Goal: Information Seeking & Learning: Learn about a topic

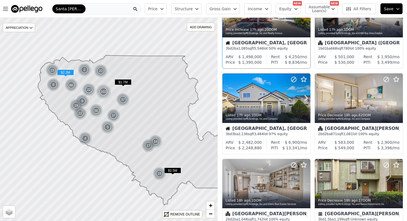
scroll to position [208, 0]
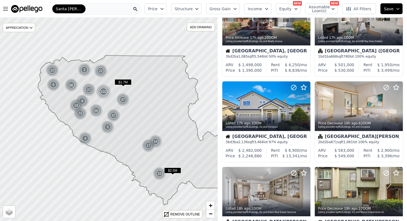
click at [193, 7] on span "Structure" at bounding box center [184, 9] width 18 height 6
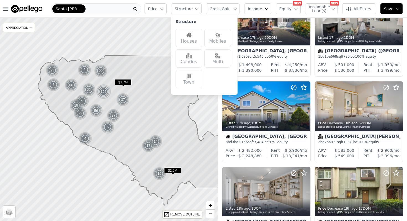
click at [192, 35] on img at bounding box center [189, 35] width 6 height 6
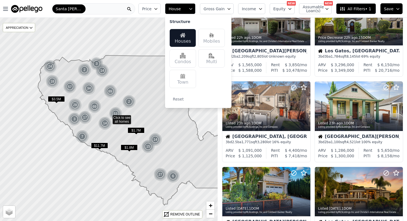
scroll to position [37, 0]
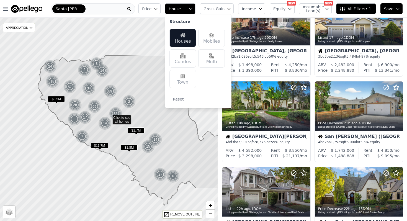
click at [288, 8] on button "Equity" at bounding box center [282, 8] width 25 height 11
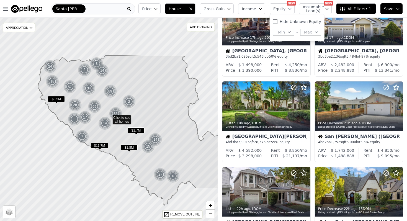
click at [317, 31] on icon "button" at bounding box center [316, 32] width 4 height 4
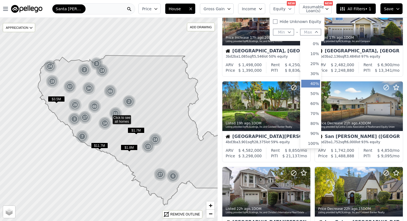
click at [312, 83] on button "40%" at bounding box center [310, 84] width 19 height 8
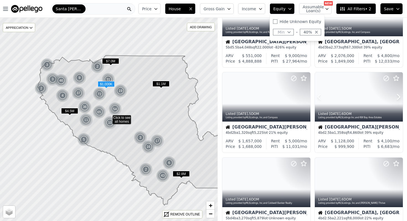
scroll to position [303, 0]
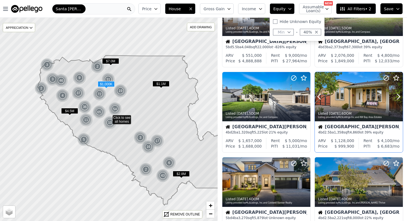
click at [364, 100] on div at bounding box center [359, 97] width 88 height 50
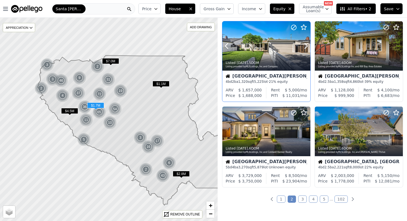
scroll to position [356, 0]
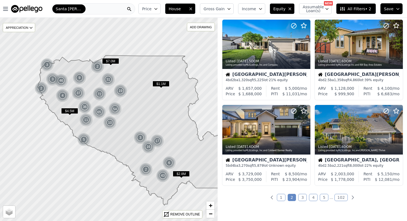
click at [302, 198] on link "3" at bounding box center [302, 197] width 9 height 7
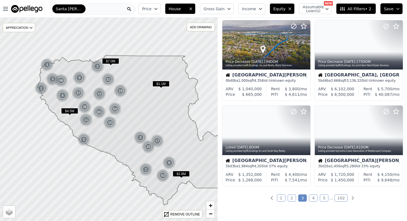
scroll to position [358, 0]
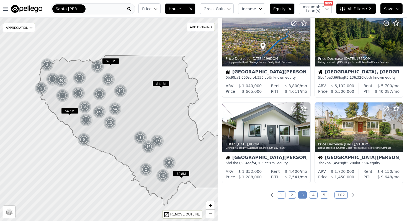
click at [314, 195] on link "4" at bounding box center [313, 194] width 9 height 7
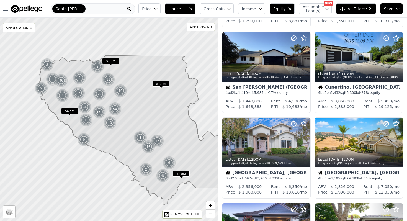
scroll to position [162, 0]
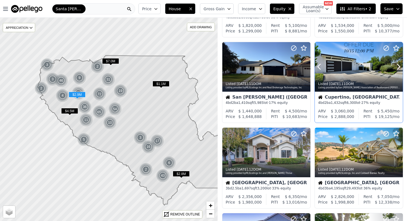
click at [349, 61] on div at bounding box center [359, 67] width 88 height 50
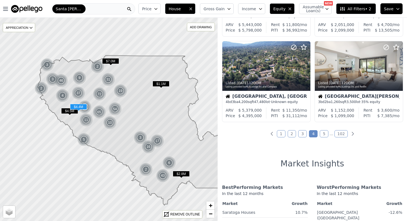
scroll to position [420, 0]
click at [325, 134] on link "5" at bounding box center [324, 133] width 9 height 7
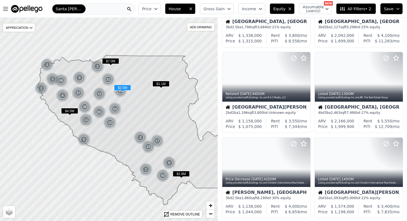
scroll to position [238, 0]
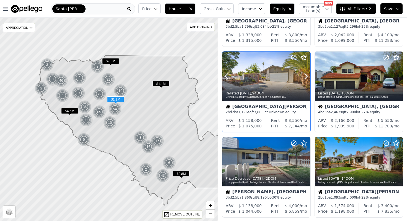
click at [284, 77] on div at bounding box center [292, 69] width 35 height 35
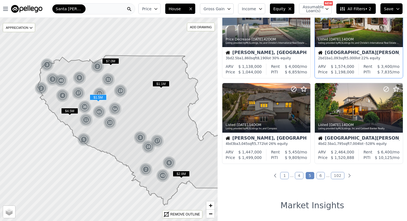
scroll to position [378, 0]
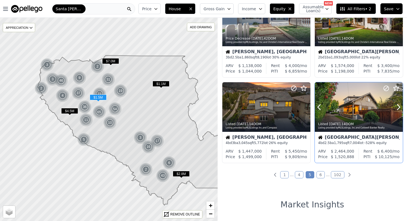
click at [365, 109] on div at bounding box center [359, 107] width 88 height 50
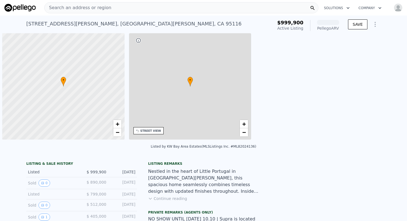
scroll to position [0, 2]
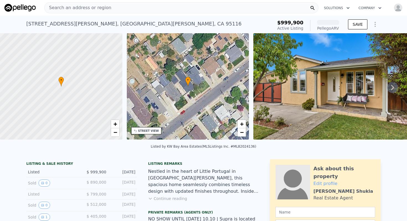
click at [393, 86] on icon at bounding box center [392, 88] width 3 height 6
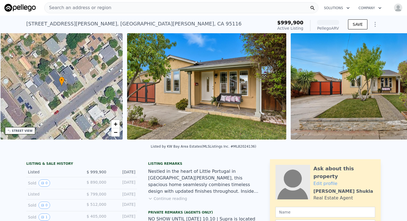
scroll to position [0, 129]
click at [393, 86] on div "• + − • + − STREET VIEW Loading... SATELLITE VIEW" at bounding box center [203, 87] width 407 height 108
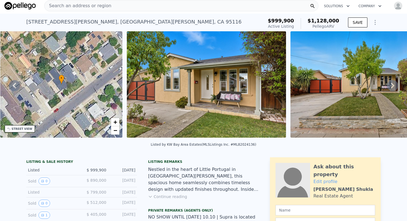
scroll to position [0, 0]
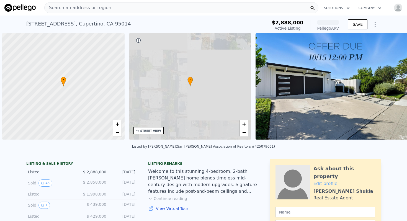
scroll to position [0, 2]
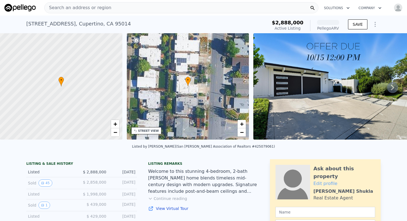
click at [340, 102] on img at bounding box center [333, 86] width 160 height 106
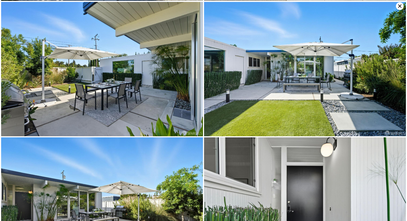
scroll to position [135, 0]
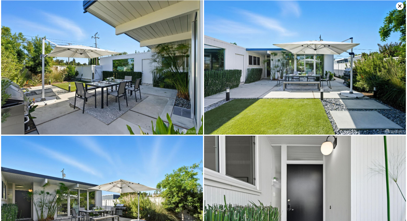
click at [278, 57] on img at bounding box center [305, 67] width 202 height 135
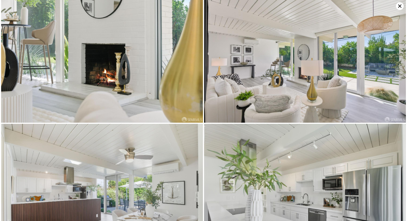
scroll to position [678, 0]
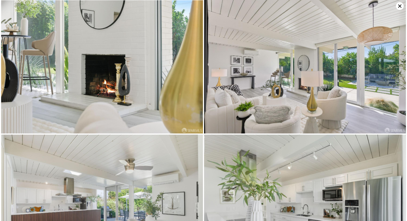
click at [399, 5] on icon at bounding box center [399, 5] width 3 height 3
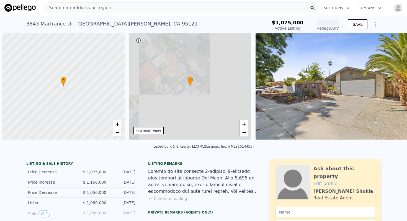
scroll to position [0, 2]
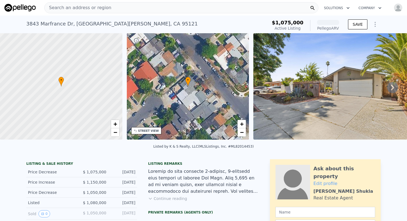
click at [338, 78] on img at bounding box center [333, 86] width 160 height 106
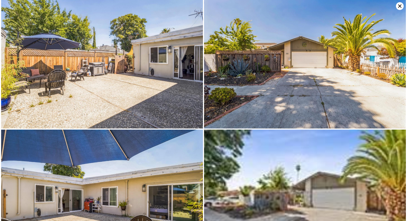
scroll to position [1220, 0]
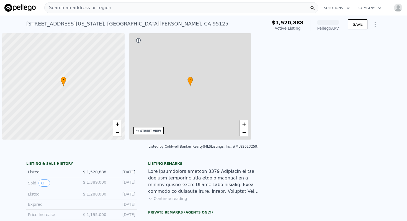
scroll to position [0, 2]
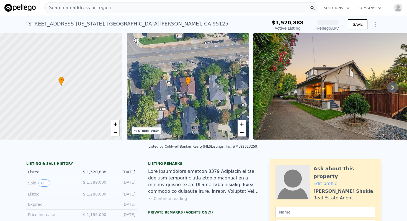
click at [394, 86] on icon at bounding box center [392, 88] width 3 height 6
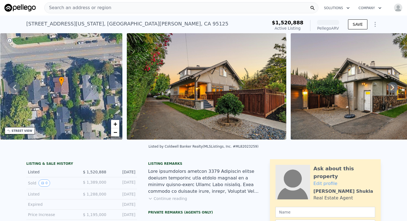
click at [394, 86] on icon at bounding box center [392, 88] width 3 height 6
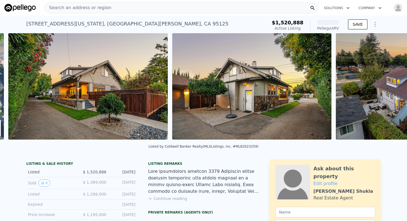
scroll to position [0, 253]
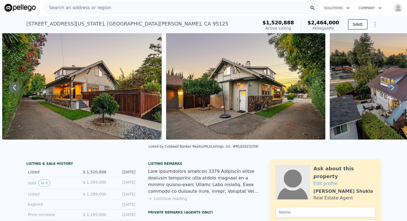
click at [394, 86] on div "• + − • + − STREET VIEW Loading... SATELLITE VIEW" at bounding box center [203, 87] width 407 height 108
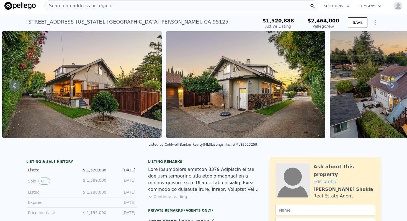
scroll to position [0, 0]
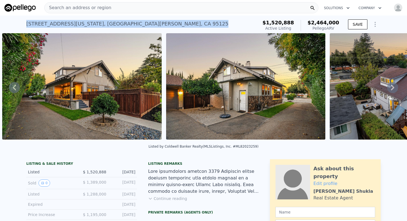
drag, startPoint x: 27, startPoint y: 22, endPoint x: 122, endPoint y: 20, distance: 95.1
click at [122, 20] on div "[STREET_ADDRESS][US_STATE] Active at $1.521m (~ARV $2.464m )" at bounding box center [141, 26] width 230 height 16
drag, startPoint x: 27, startPoint y: 23, endPoint x: 125, endPoint y: 23, distance: 98.1
click at [125, 23] on div "1242 Minnesota Ave , San Jose , CA 95125 Active at $1.521m (~ARV $2.464m )" at bounding box center [141, 26] width 230 height 16
copy div "1242 Minnesota Ave , San Jose , CA 95125"
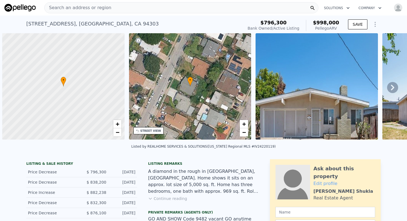
scroll to position [0, 2]
